Goal: Task Accomplishment & Management: Complete application form

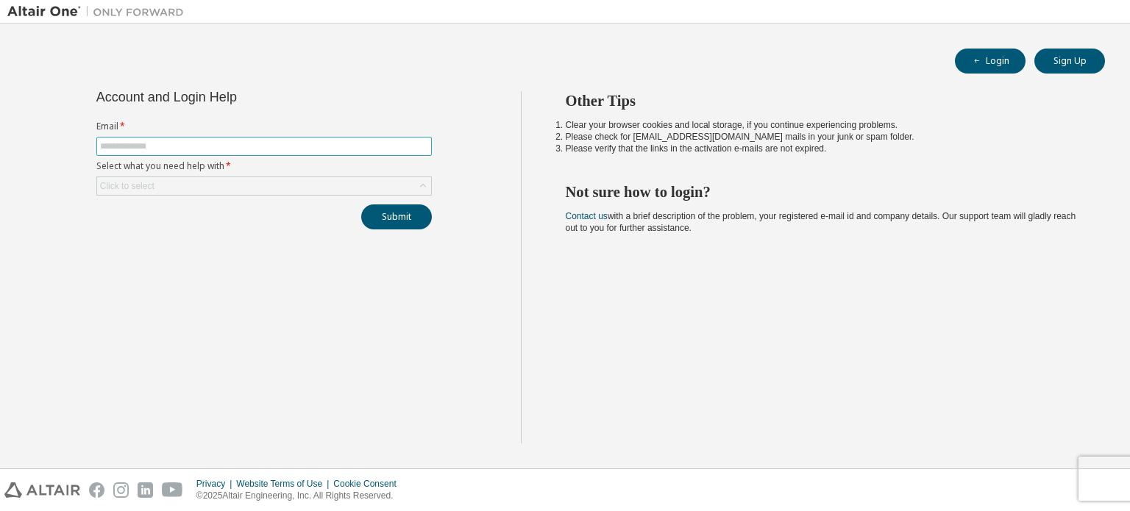
click at [268, 141] on input "text" at bounding box center [264, 146] width 328 height 12
click at [300, 150] on input "text" at bounding box center [264, 146] width 328 height 12
type input "**********"
click at [223, 177] on div "Click to select" at bounding box center [264, 186] width 334 height 18
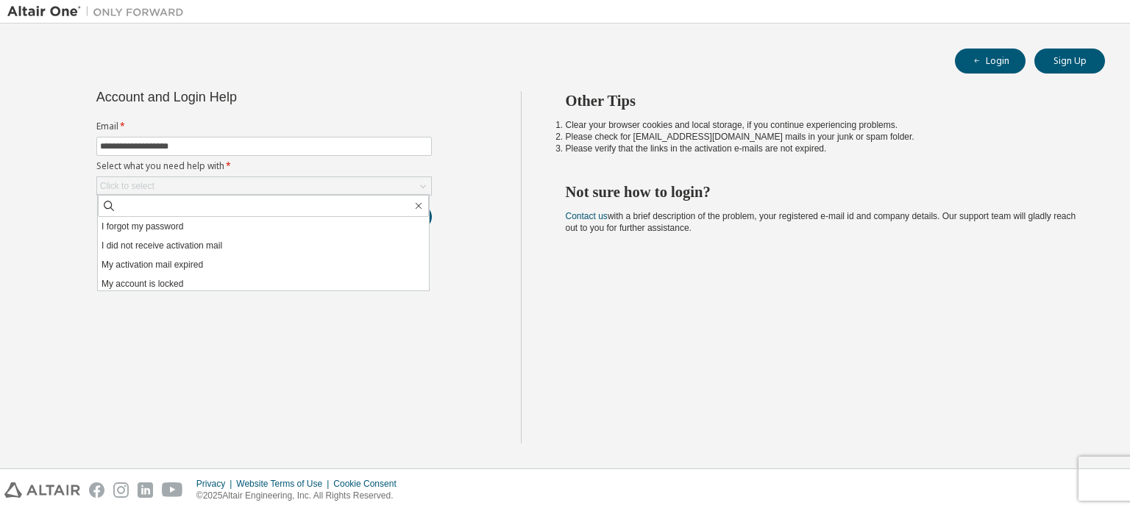
click at [182, 224] on li "I forgot my password" at bounding box center [263, 226] width 331 height 19
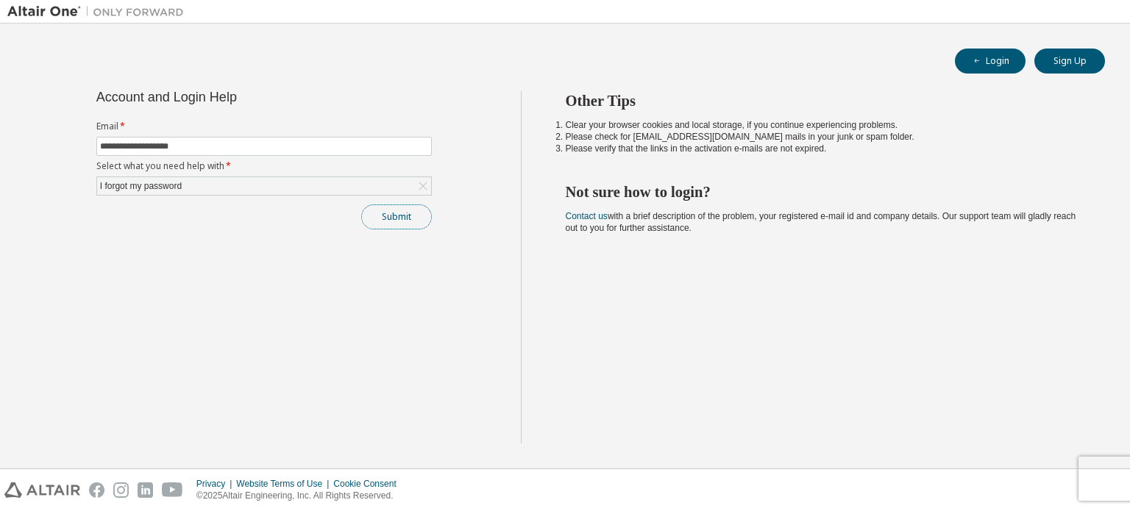
click at [372, 221] on button "Submit" at bounding box center [396, 216] width 71 height 25
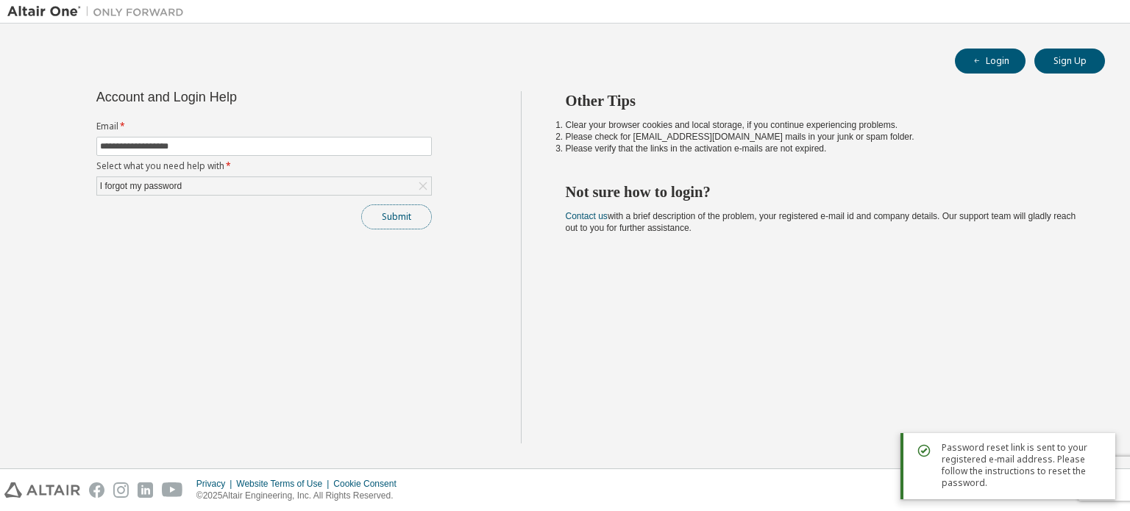
click at [382, 223] on button "Submit" at bounding box center [396, 216] width 71 height 25
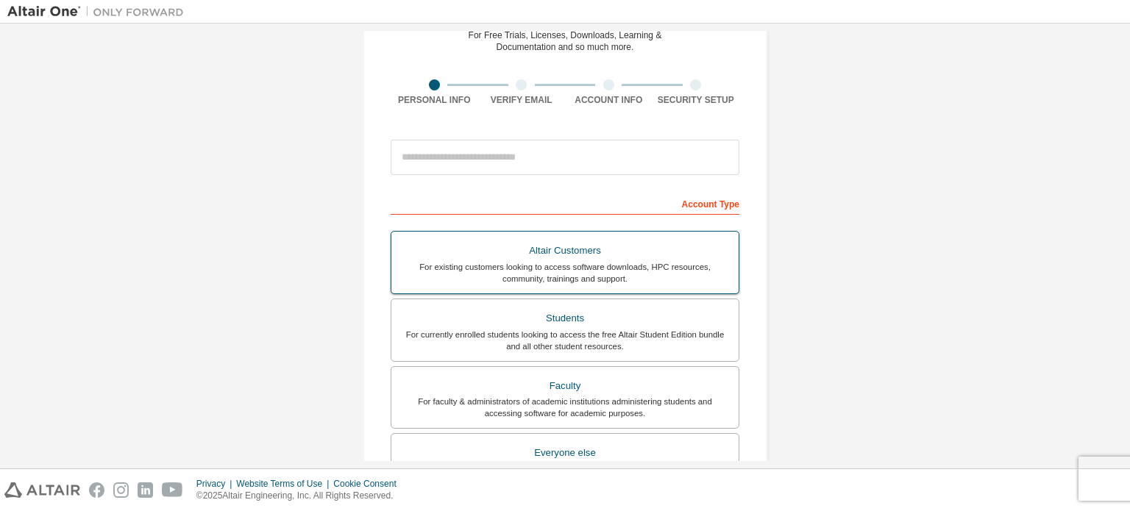
scroll to position [147, 0]
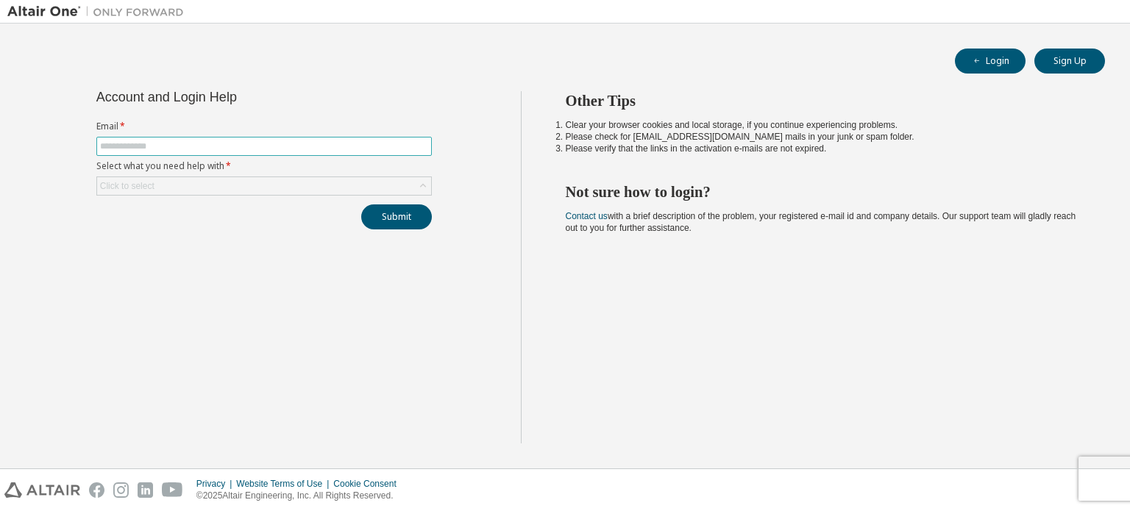
click at [189, 140] on input "text" at bounding box center [264, 146] width 328 height 12
type input "**********"
click at [186, 181] on div "Click to select" at bounding box center [264, 186] width 334 height 18
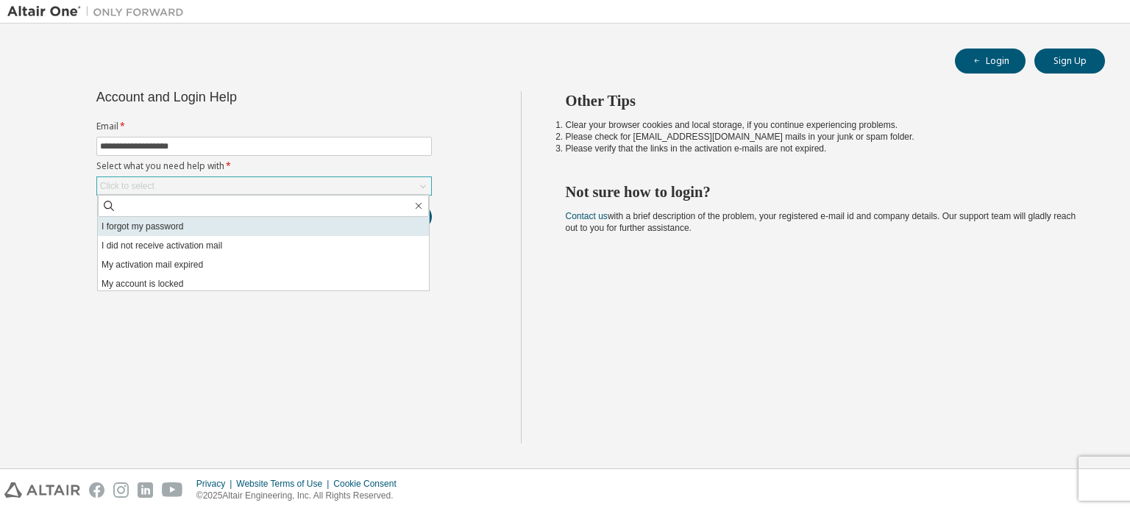
click at [168, 229] on li "I forgot my password" at bounding box center [263, 226] width 331 height 19
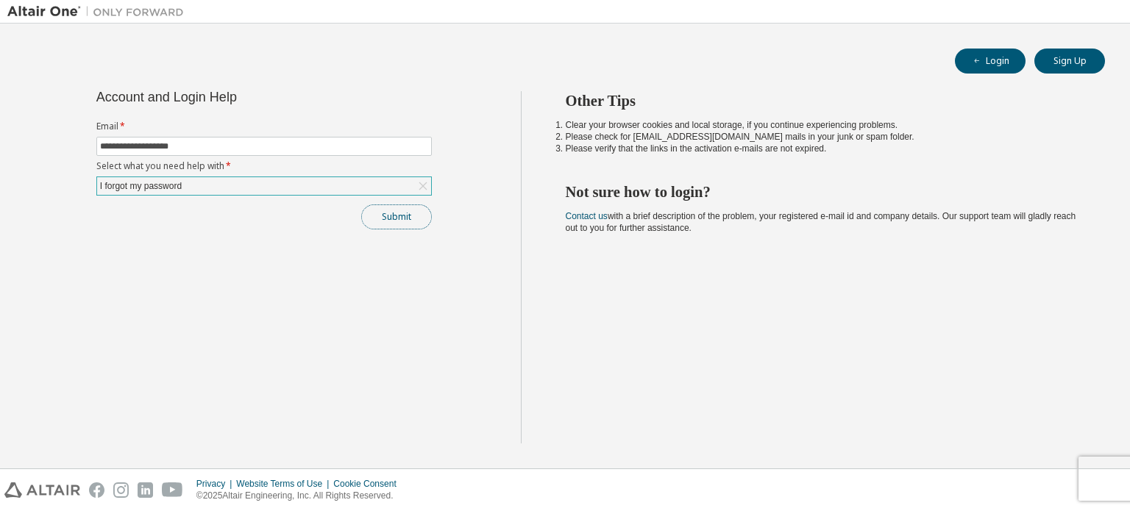
click at [394, 224] on button "Submit" at bounding box center [396, 216] width 71 height 25
click at [206, 182] on div "I forgot my password" at bounding box center [264, 186] width 334 height 18
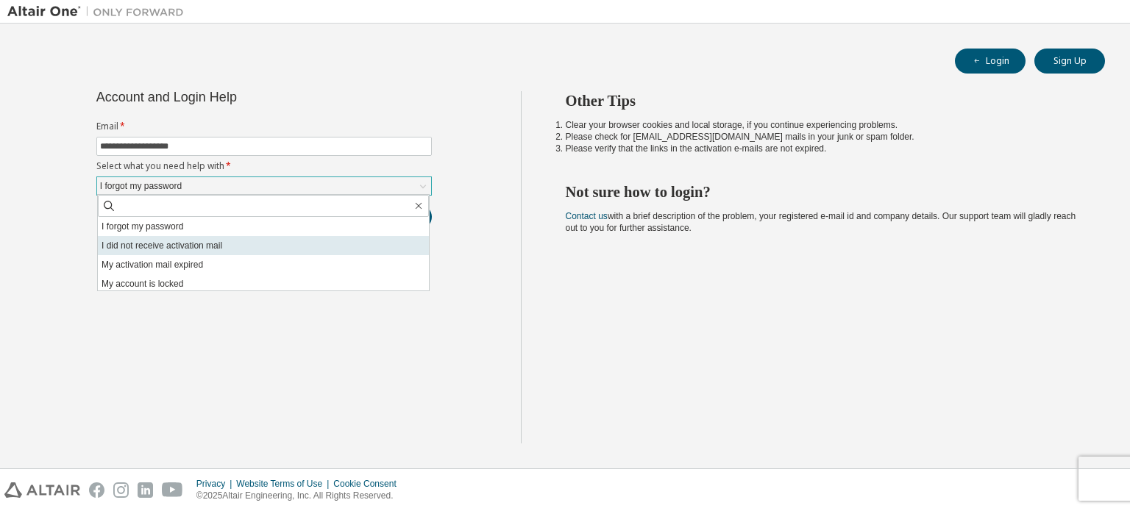
scroll to position [41, 0]
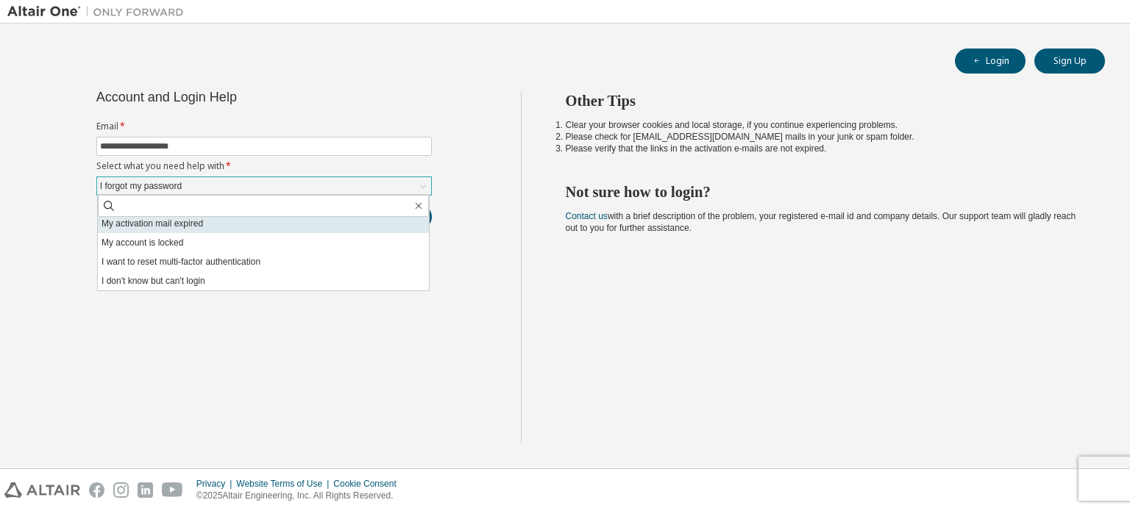
click at [147, 229] on li "My activation mail expired" at bounding box center [263, 223] width 331 height 19
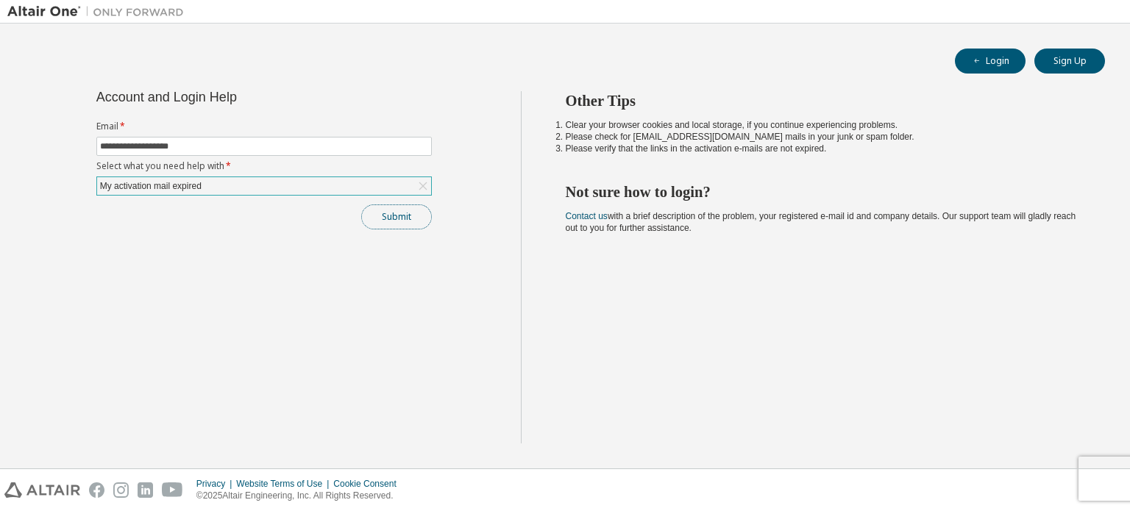
click at [385, 227] on button "Submit" at bounding box center [396, 216] width 71 height 25
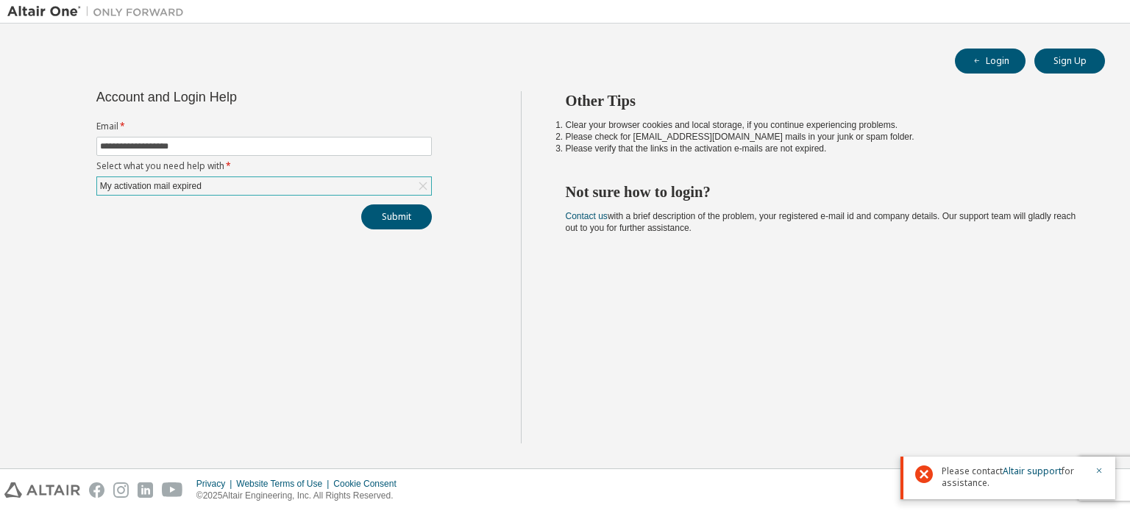
click at [354, 252] on div "**********" at bounding box center [263, 267] width 513 height 352
click at [348, 182] on div "My activation mail expired" at bounding box center [264, 186] width 334 height 18
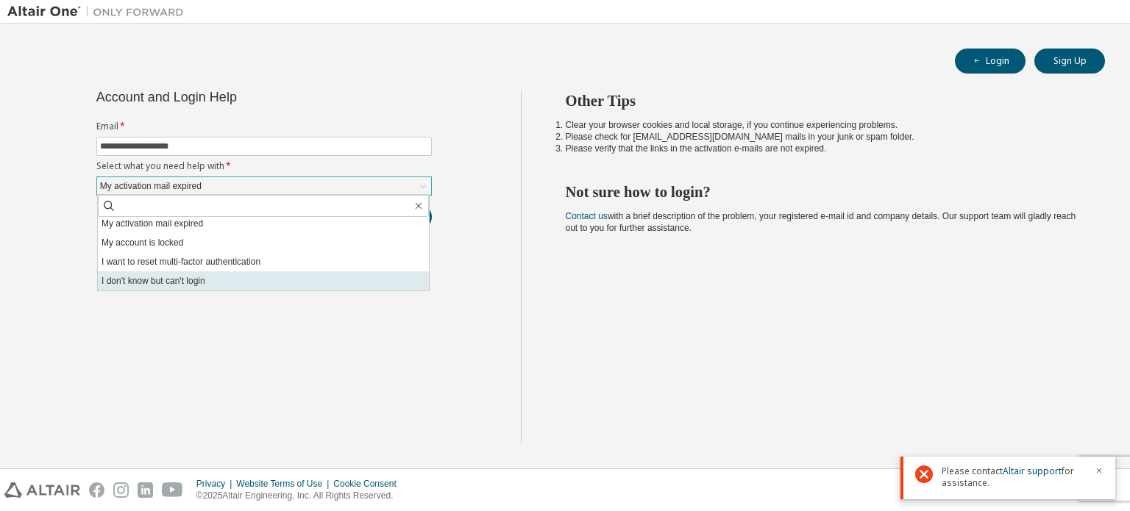
click at [218, 277] on li "I don't know but can't login" at bounding box center [263, 280] width 331 height 19
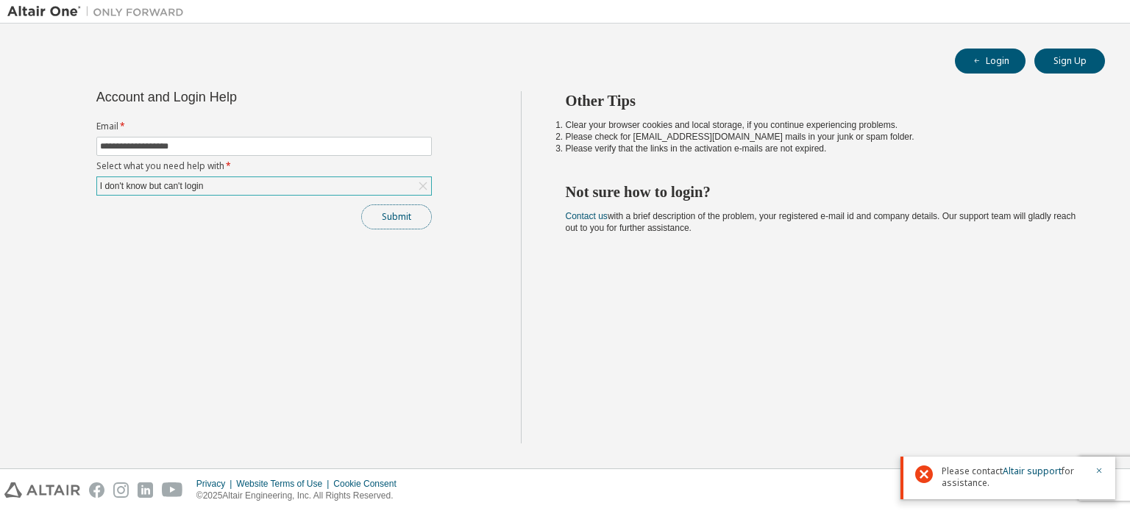
drag, startPoint x: 400, startPoint y: 225, endPoint x: 384, endPoint y: 263, distance: 40.9
click at [400, 226] on button "Submit" at bounding box center [396, 216] width 71 height 25
click at [206, 179] on div "I don't know but can't login" at bounding box center [152, 186] width 108 height 16
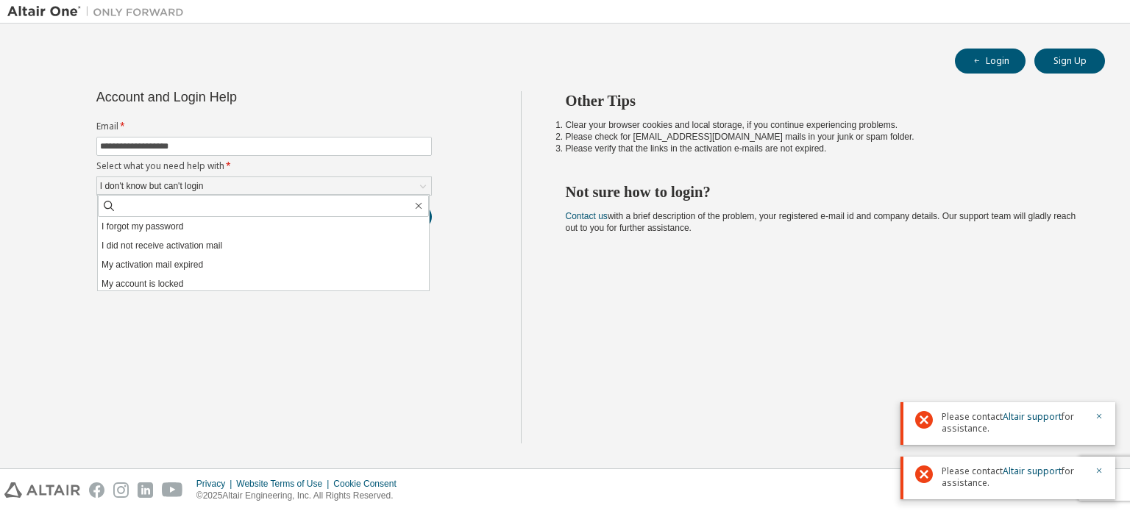
click at [165, 247] on li "I did not receive activation mail" at bounding box center [263, 245] width 331 height 19
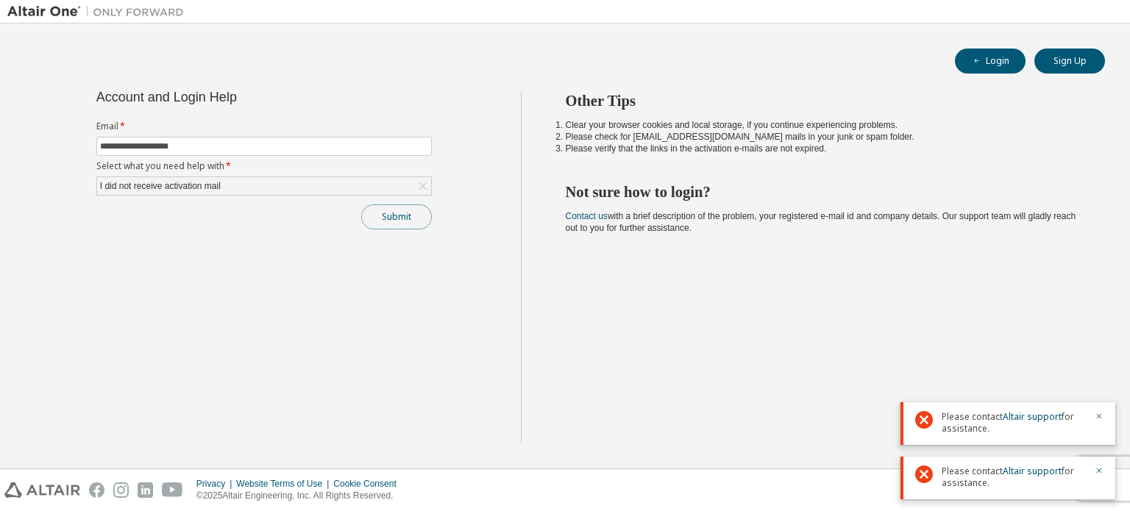
click at [416, 220] on button "Submit" at bounding box center [396, 216] width 71 height 25
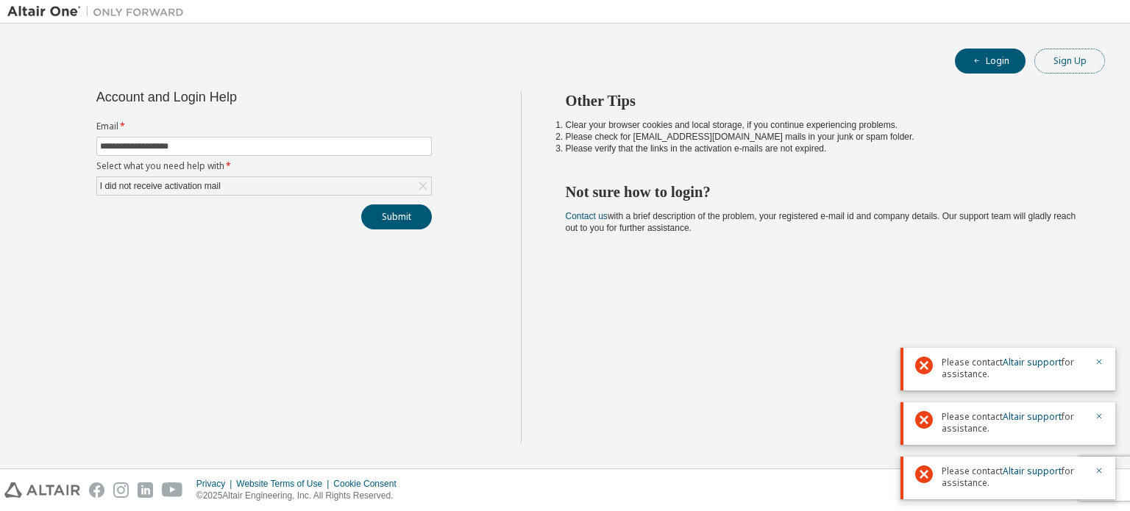
click at [1053, 63] on button "Sign Up" at bounding box center [1069, 61] width 71 height 25
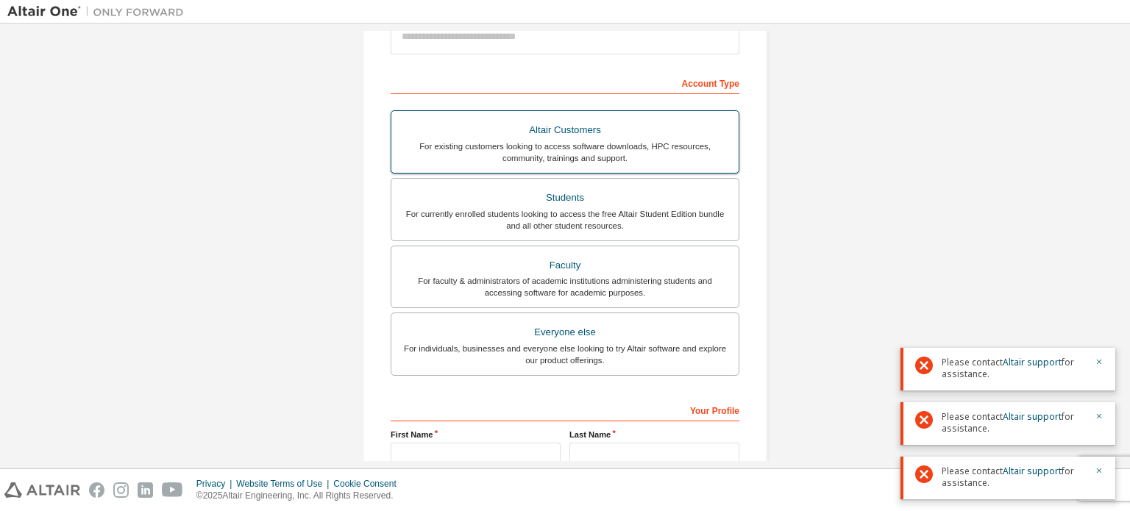
scroll to position [221, 0]
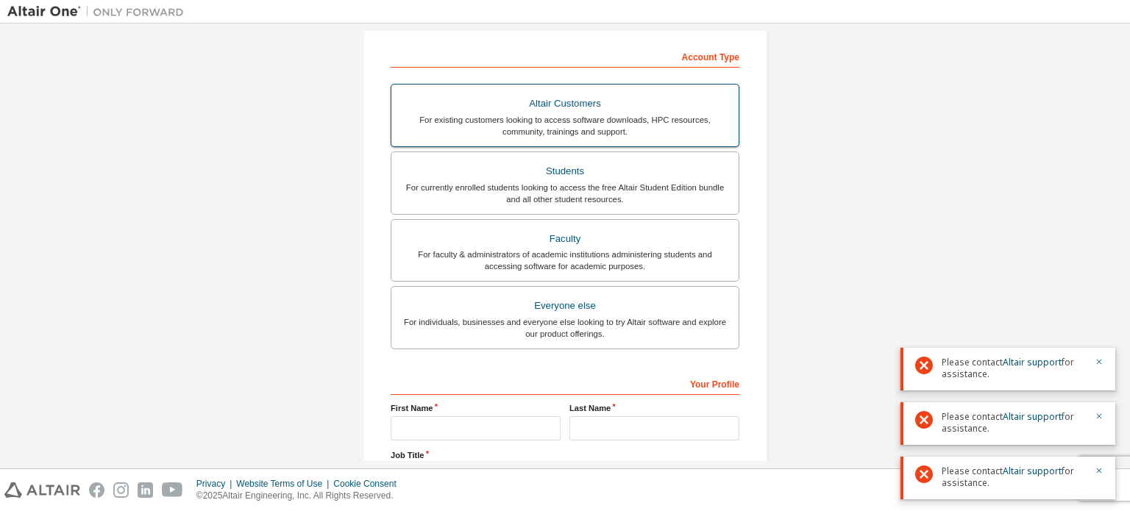
click at [580, 117] on div "For existing customers looking to access software downloads, HPC resources, com…" at bounding box center [565, 126] width 330 height 24
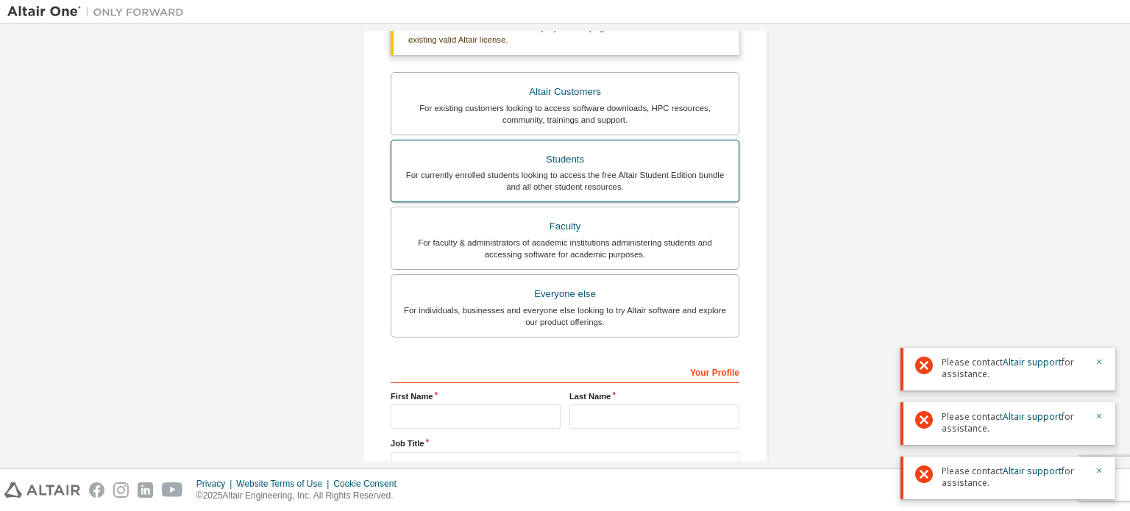
scroll to position [396, 0]
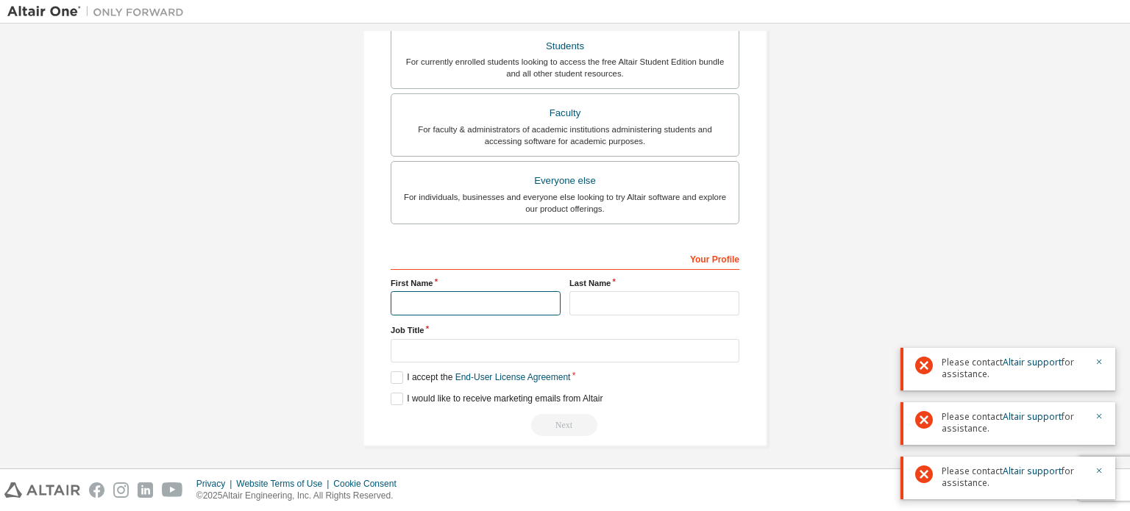
click at [456, 310] on input "text" at bounding box center [476, 303] width 170 height 24
type input "*****"
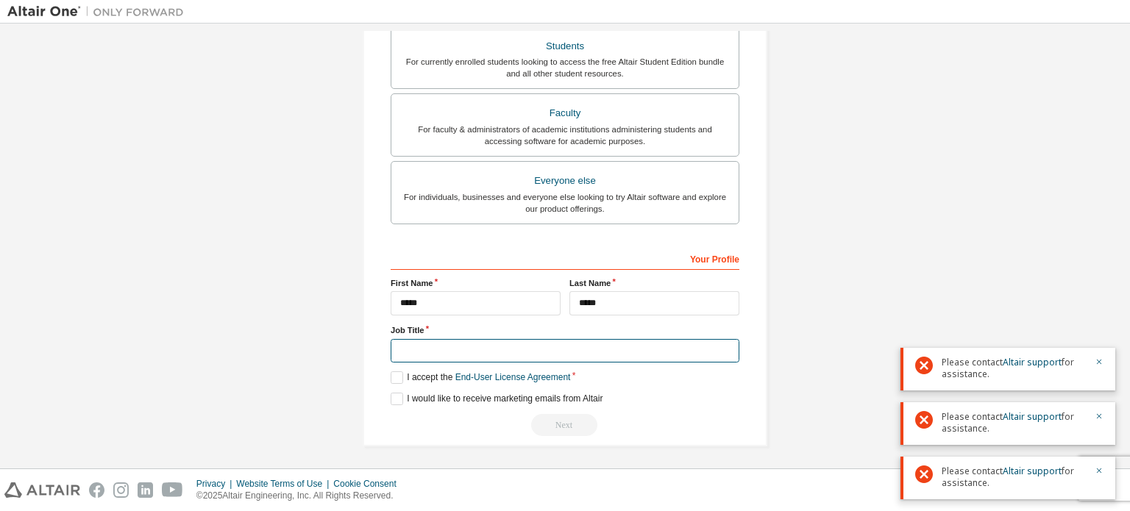
click at [452, 346] on input "text" at bounding box center [565, 351] width 349 height 24
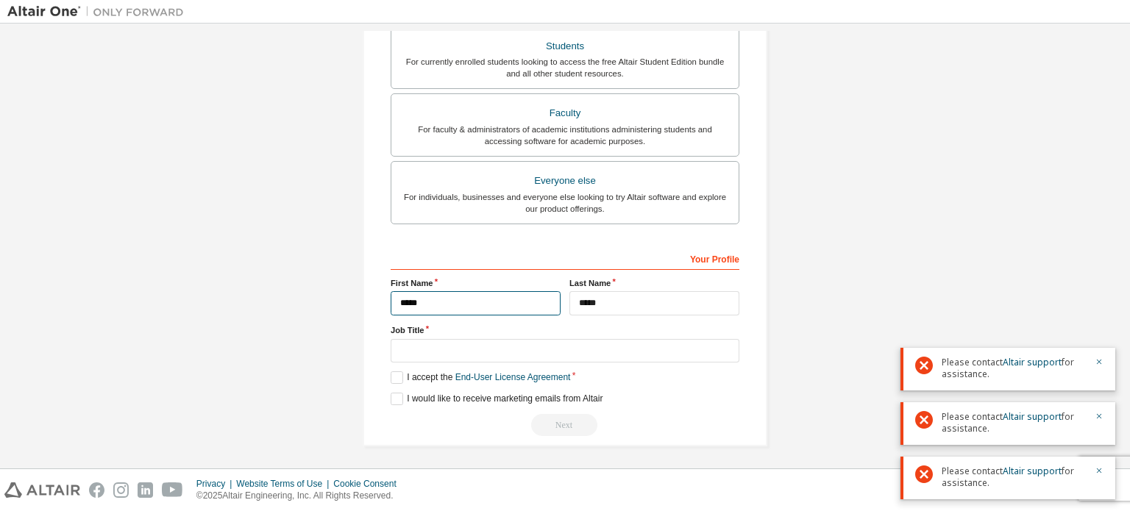
click at [457, 307] on input "*****" at bounding box center [476, 303] width 170 height 24
click at [491, 296] on input "*****" at bounding box center [476, 303] width 170 height 24
type input "*****"
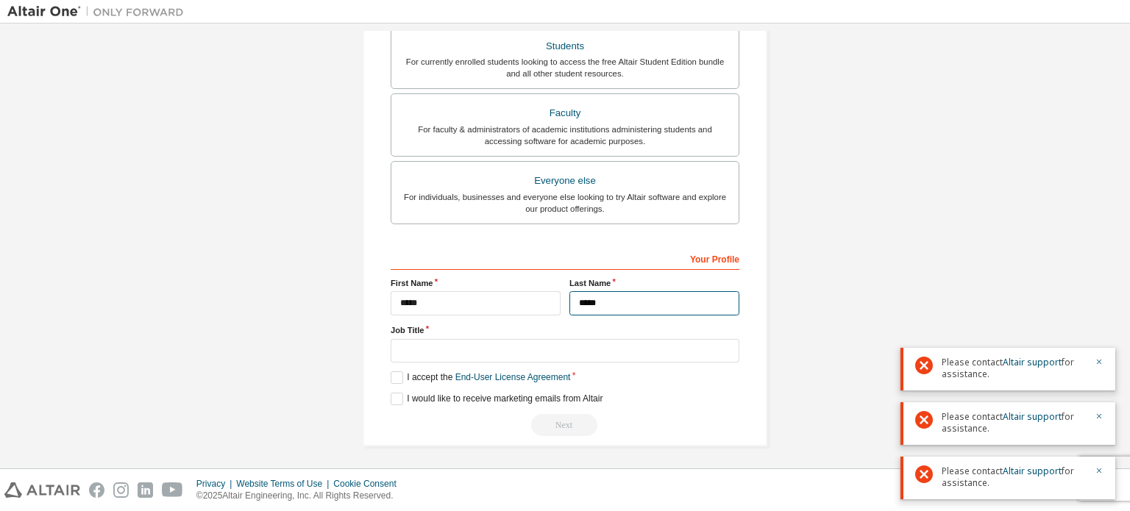
click at [593, 301] on input "*****" at bounding box center [654, 303] width 170 height 24
click at [597, 305] on input "******" at bounding box center [654, 303] width 170 height 24
type input "*****"
click at [559, 335] on div "Job Title" at bounding box center [565, 343] width 349 height 38
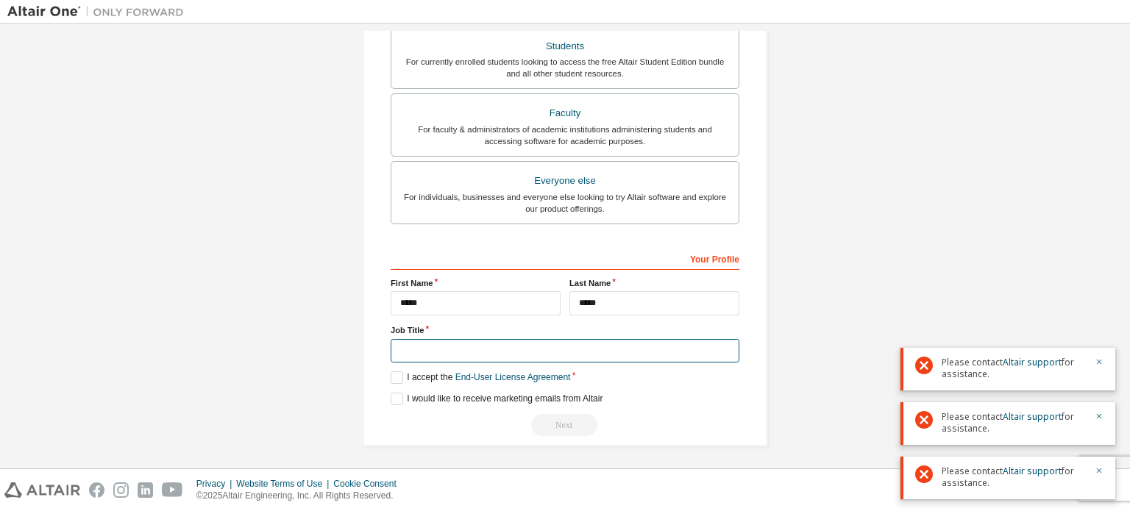
click at [549, 343] on input "text" at bounding box center [565, 351] width 349 height 24
type input "*******"
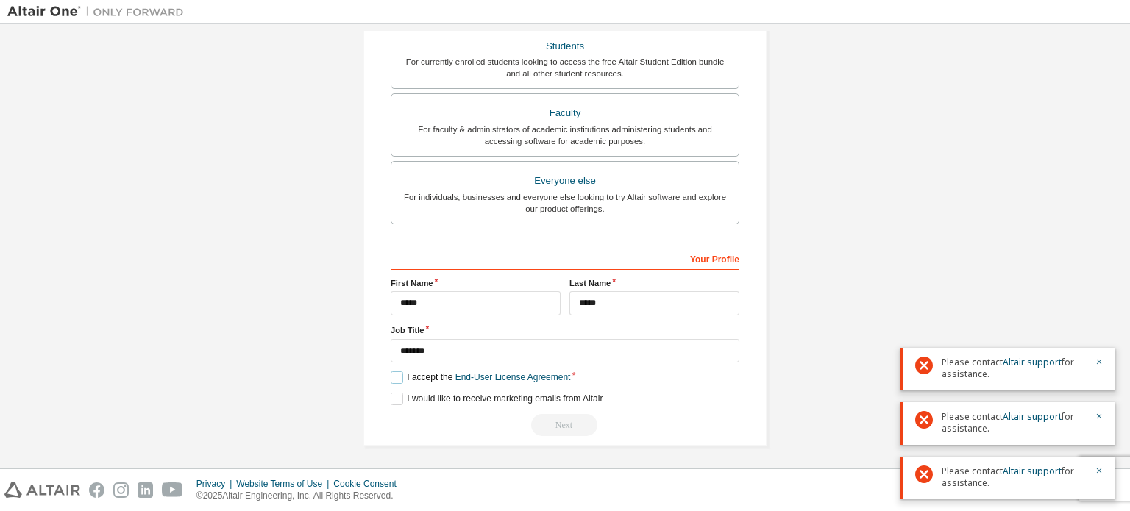
click at [391, 373] on label "I accept the End-User License Agreement" at bounding box center [480, 377] width 179 height 13
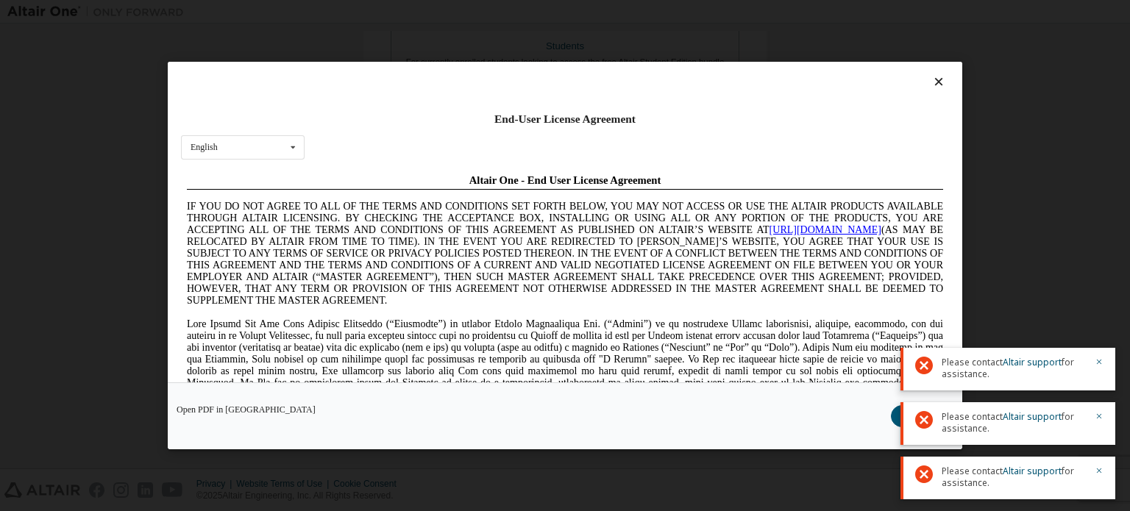
scroll to position [0, 0]
click at [933, 90] on div at bounding box center [565, 85] width 768 height 21
click at [932, 80] on icon at bounding box center [938, 81] width 15 height 13
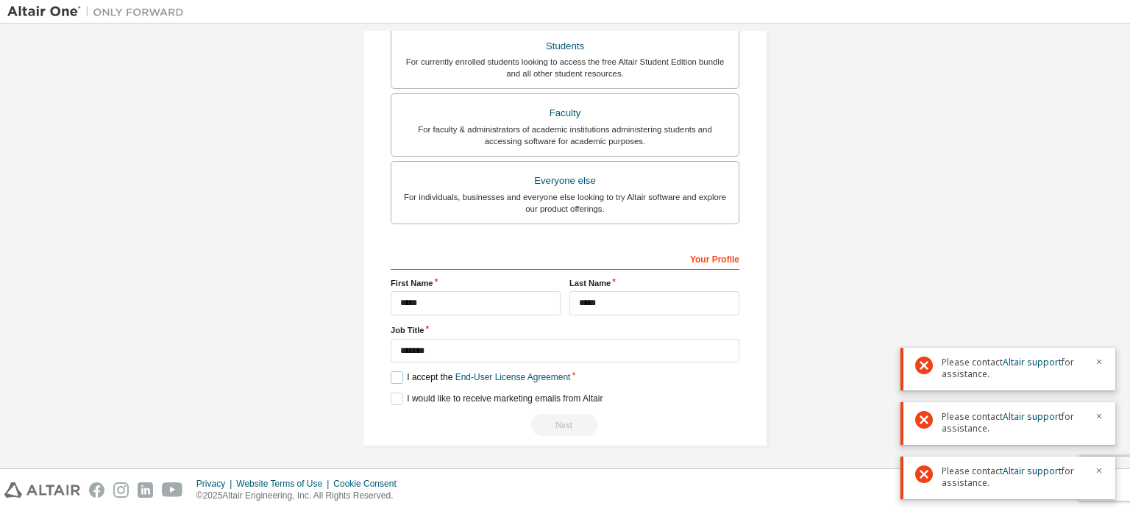
click at [397, 371] on label "I accept the End-User License Agreement" at bounding box center [480, 377] width 179 height 13
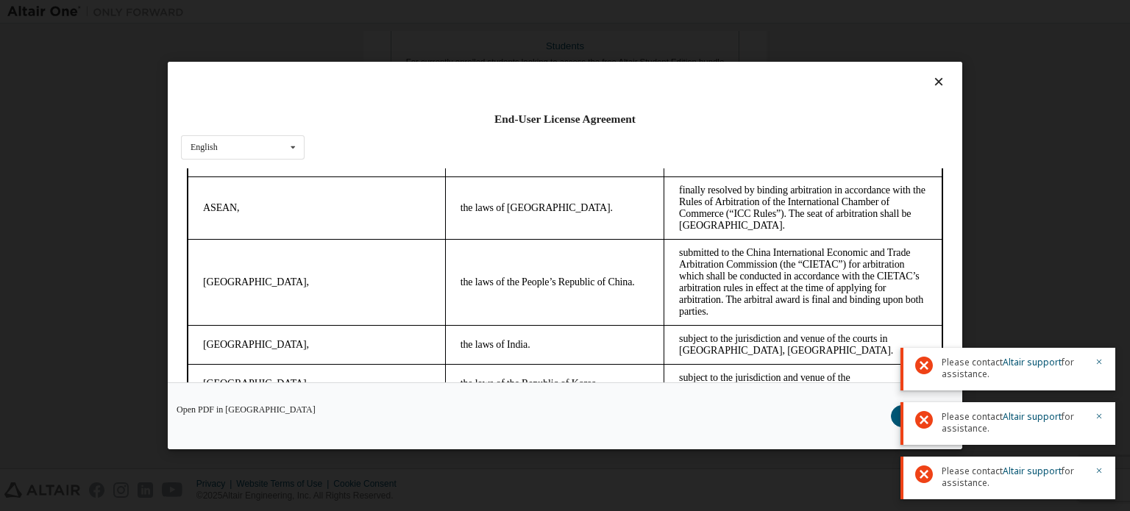
scroll to position [4141, 0]
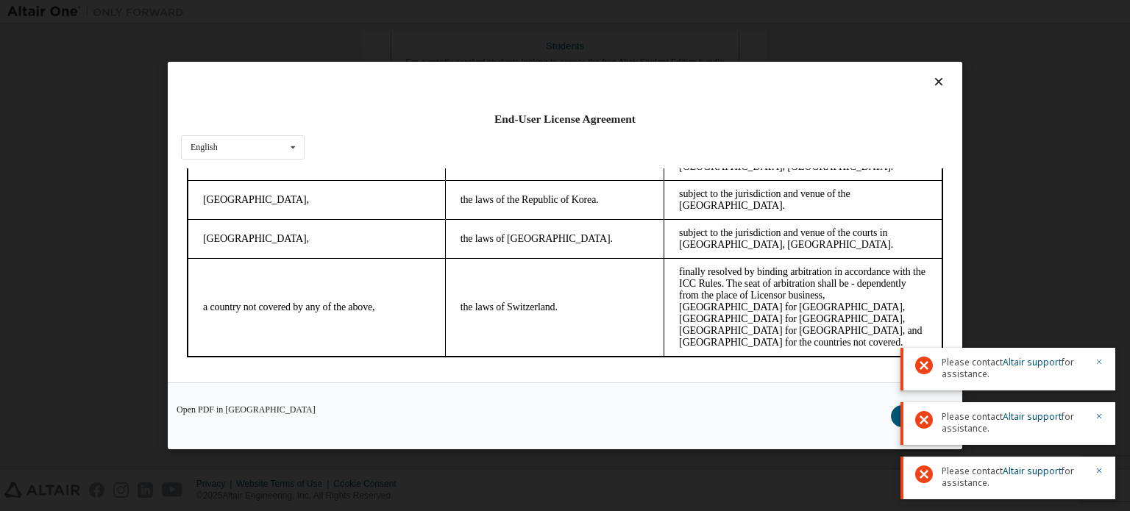
click at [1100, 360] on icon "button" at bounding box center [1099, 362] width 5 height 5
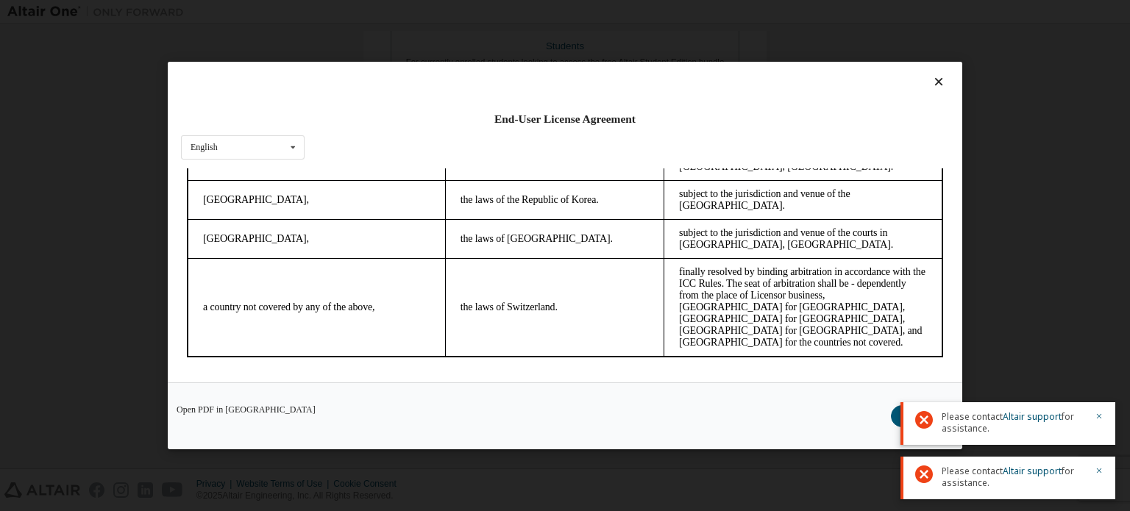
click at [1100, 402] on icon "button" at bounding box center [1099, 404] width 5 height 5
click at [1100, 413] on icon "button" at bounding box center [1098, 416] width 9 height 9
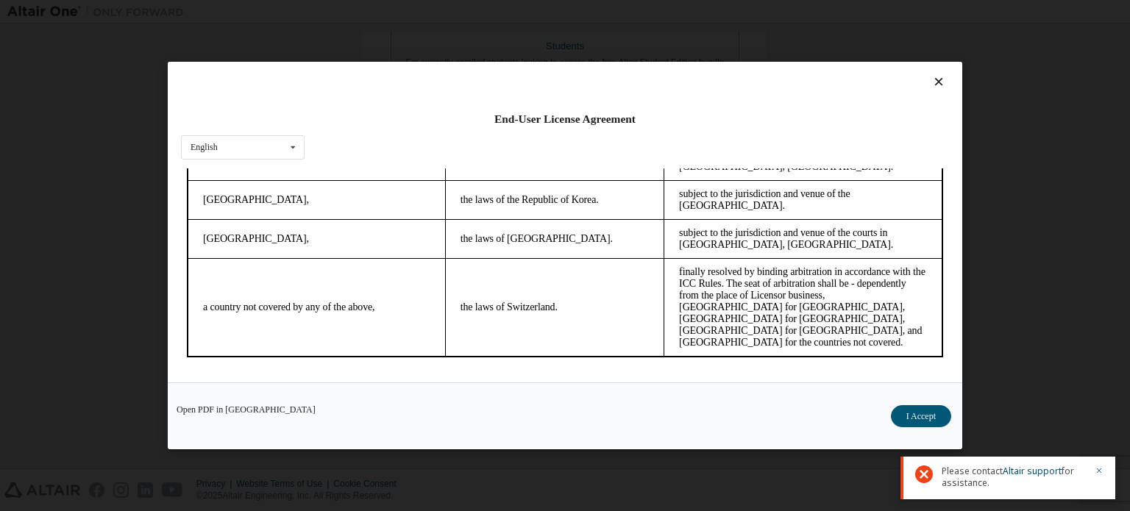
click at [892, 407] on div "Open PDF in New Tab I Accept" at bounding box center [565, 415] width 794 height 67
click at [899, 411] on button "I Accept" at bounding box center [921, 416] width 60 height 22
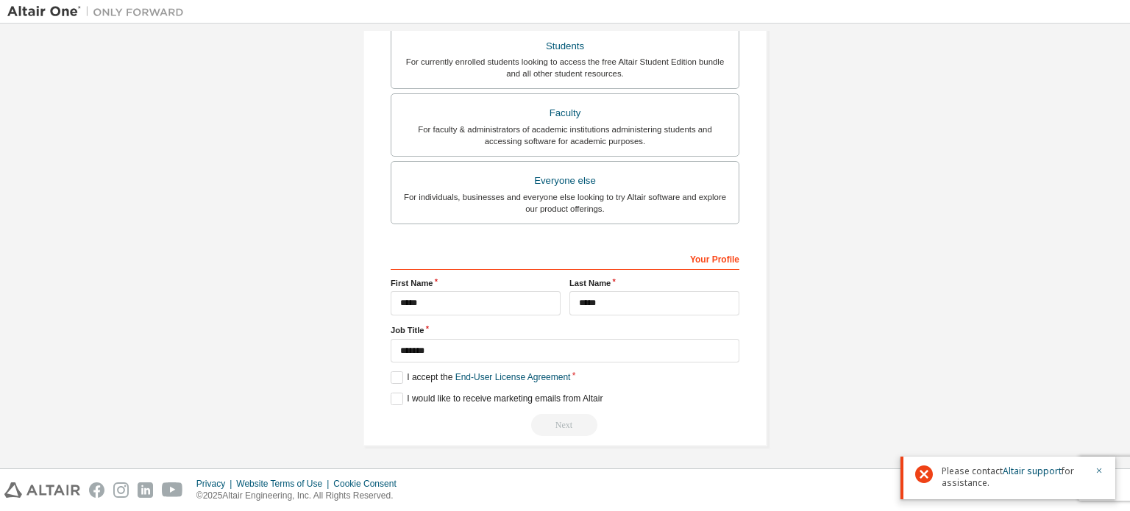
drag, startPoint x: 465, startPoint y: 412, endPoint x: 521, endPoint y: 412, distance: 55.9
click at [466, 414] on div "Next" at bounding box center [565, 425] width 349 height 22
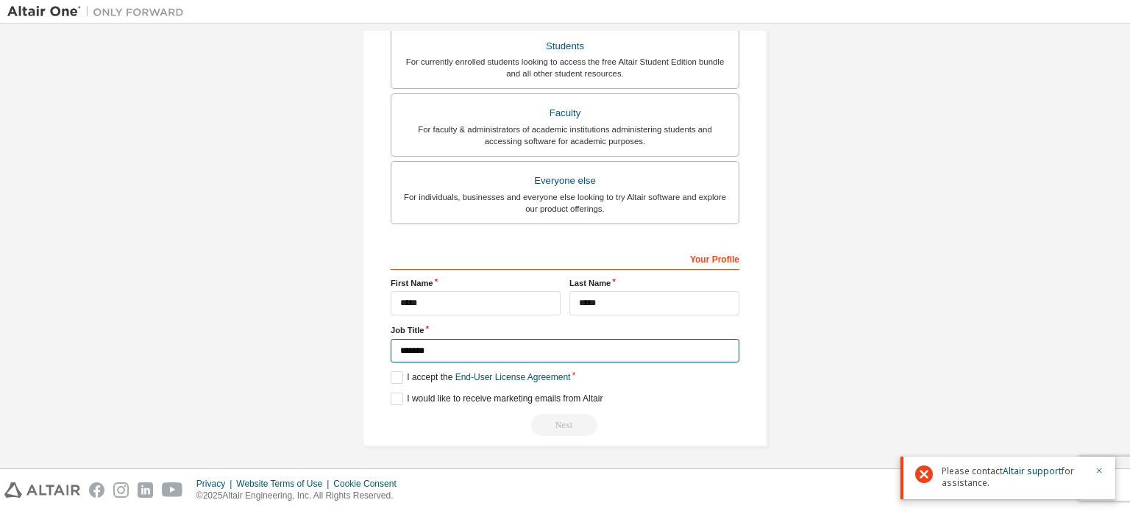
click at [588, 344] on input "*******" at bounding box center [565, 351] width 349 height 24
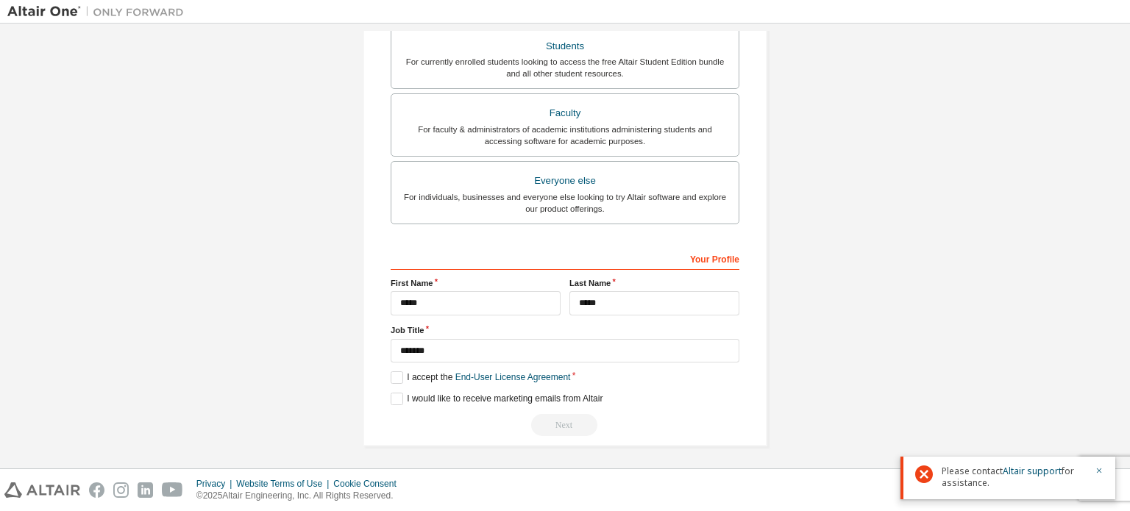
click at [565, 419] on div "Next" at bounding box center [565, 425] width 349 height 22
click at [565, 421] on div "Next" at bounding box center [565, 425] width 349 height 22
click at [485, 394] on label "I would like to receive marketing emails from Altair" at bounding box center [497, 399] width 212 height 13
click at [438, 395] on label "I would like to receive marketing emails from Altair" at bounding box center [497, 399] width 212 height 13
click at [474, 375] on link "End-User License Agreement" at bounding box center [512, 377] width 115 height 10
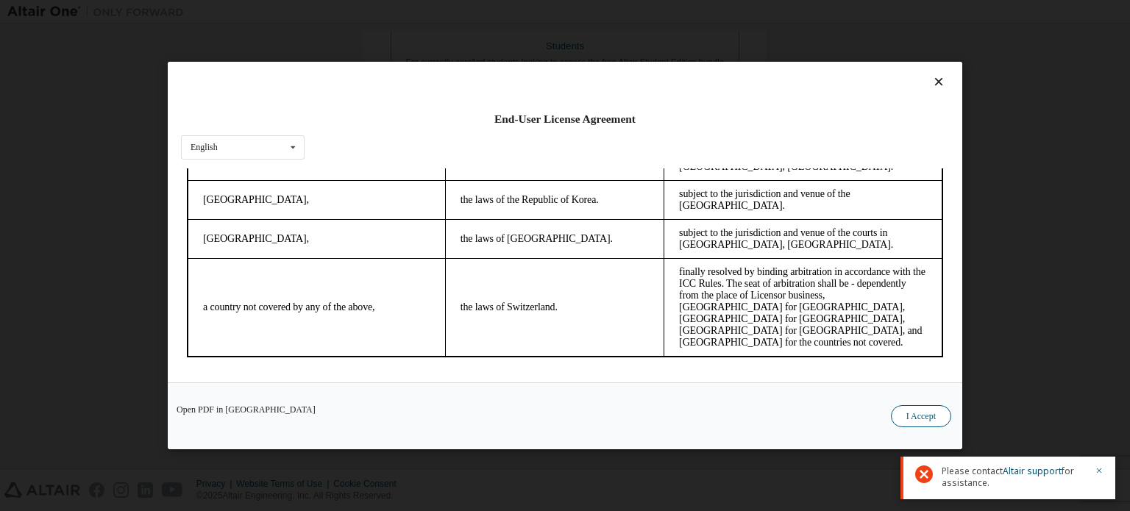
click at [915, 416] on button "I Accept" at bounding box center [921, 416] width 60 height 22
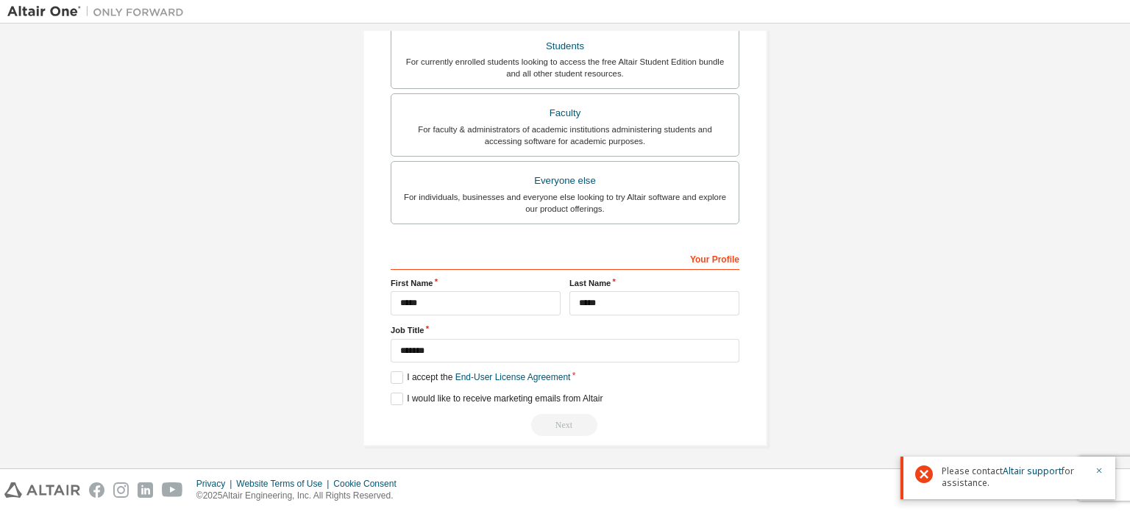
click at [554, 419] on div "Next" at bounding box center [565, 425] width 349 height 22
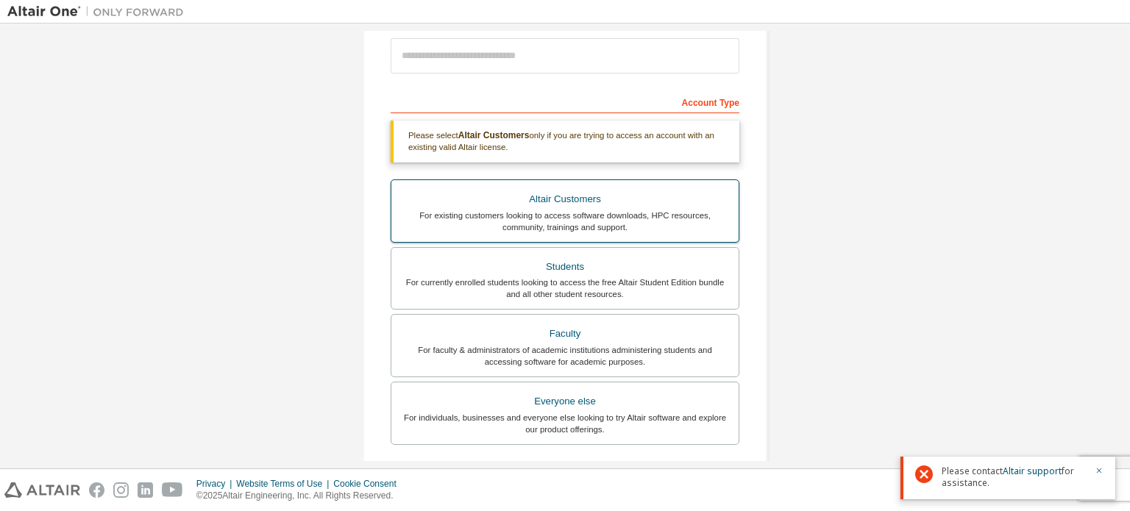
scroll to position [102, 0]
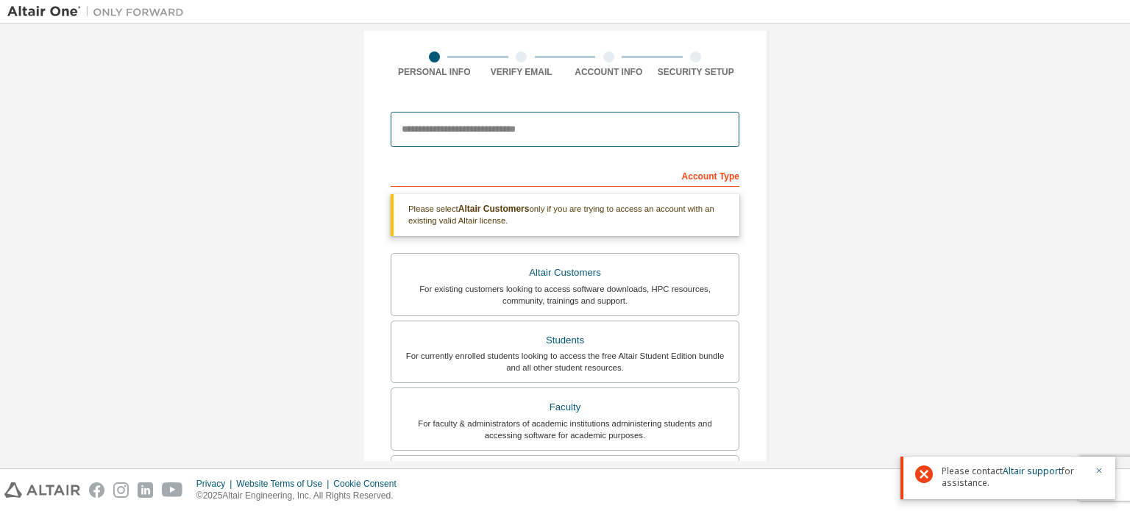
click at [617, 139] on input "email" at bounding box center [565, 129] width 349 height 35
type input "**********"
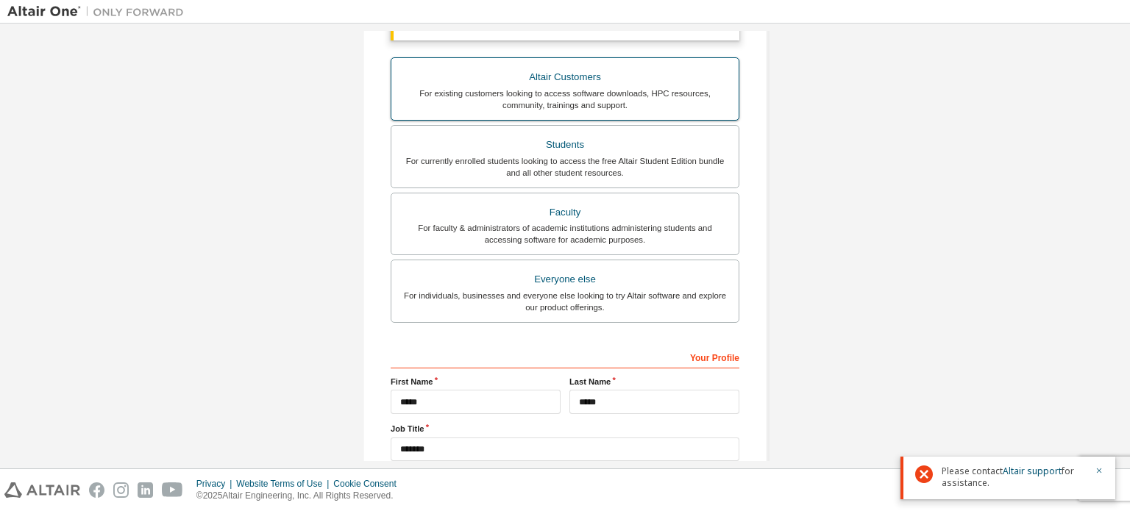
scroll to position [442, 0]
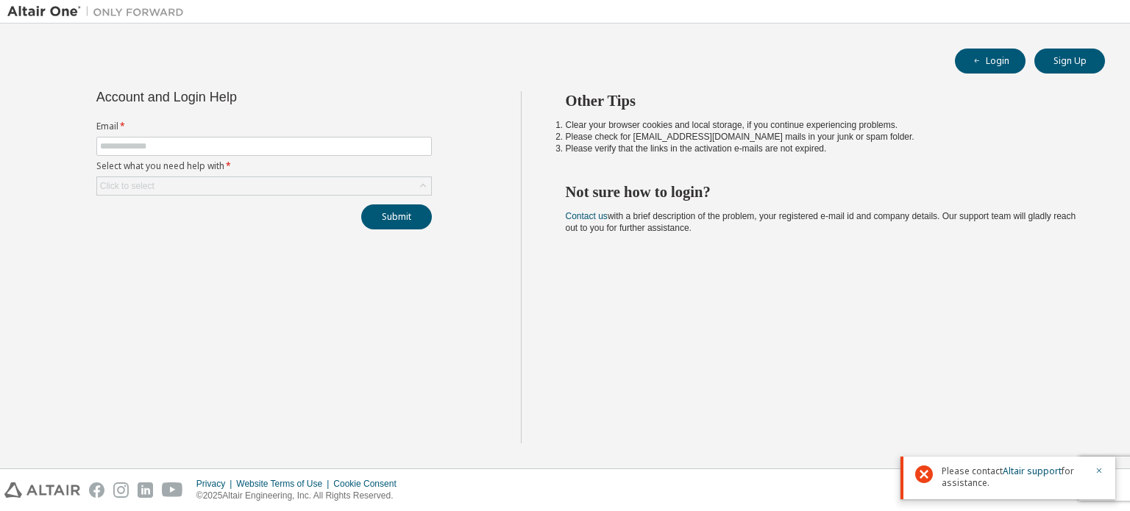
click at [49, 10] on img at bounding box center [99, 11] width 184 height 15
click at [997, 60] on button "Login" at bounding box center [990, 61] width 71 height 25
